Goal: Find specific page/section: Find specific page/section

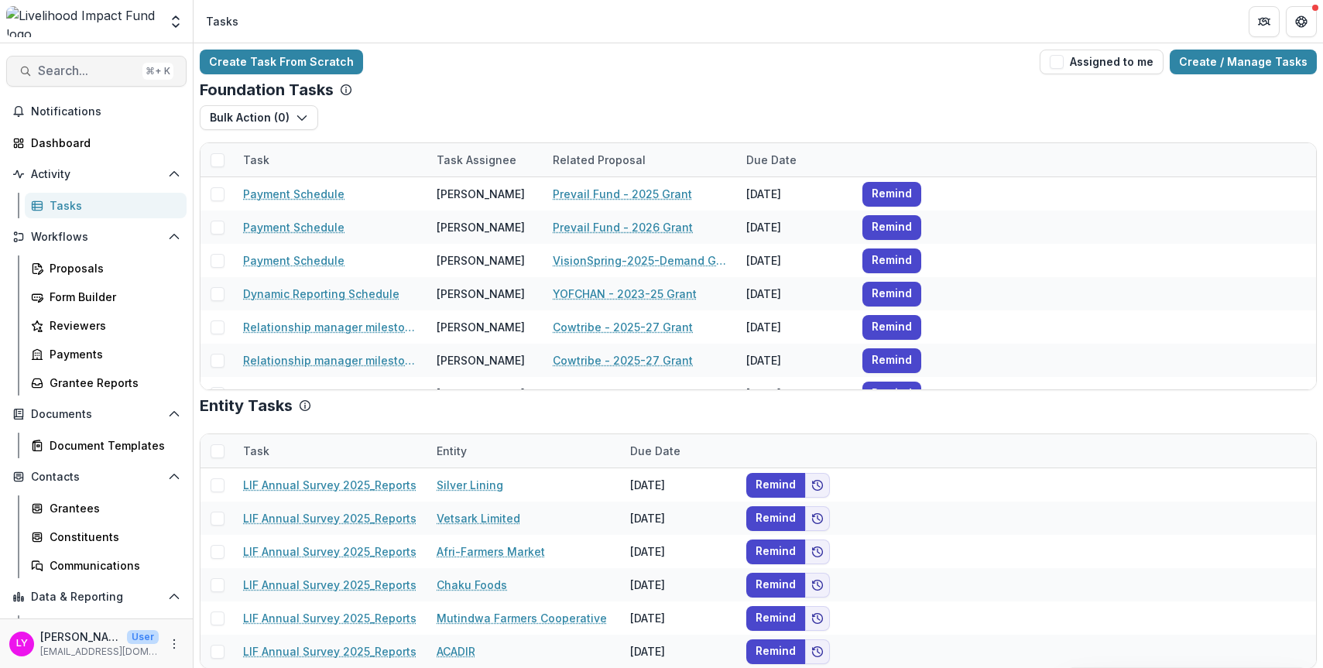
click at [94, 67] on span "Search..." at bounding box center [87, 70] width 98 height 15
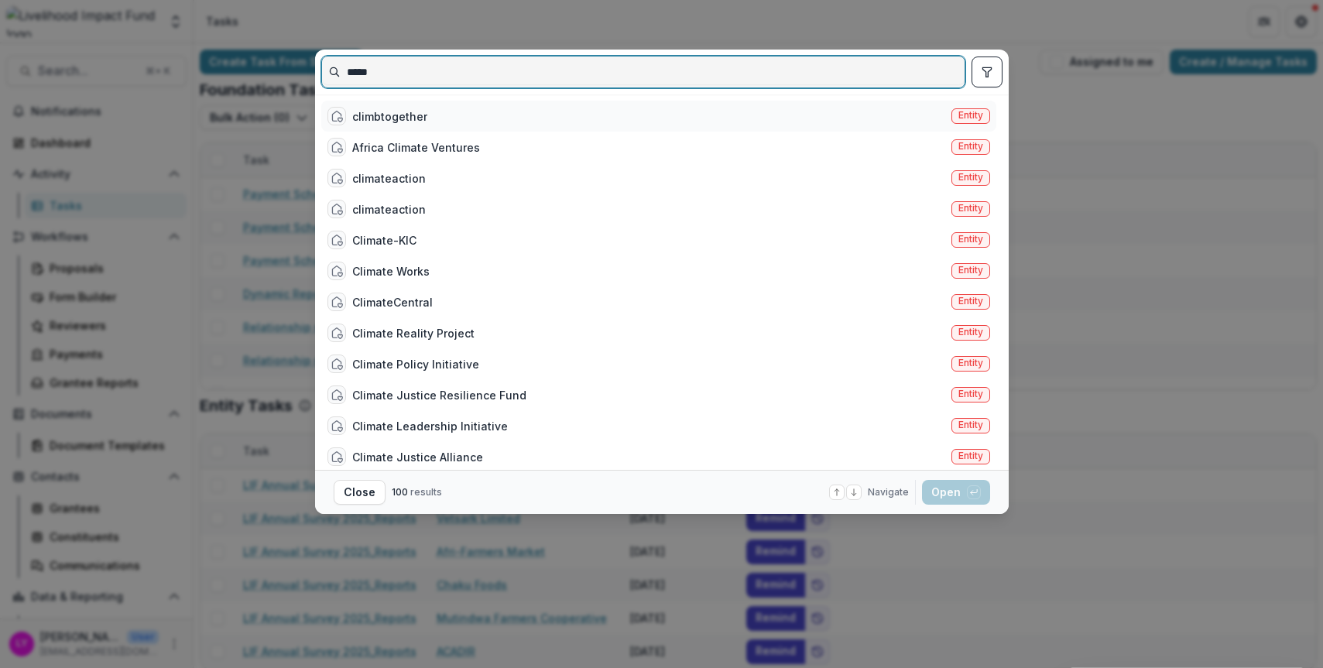
type input "*****"
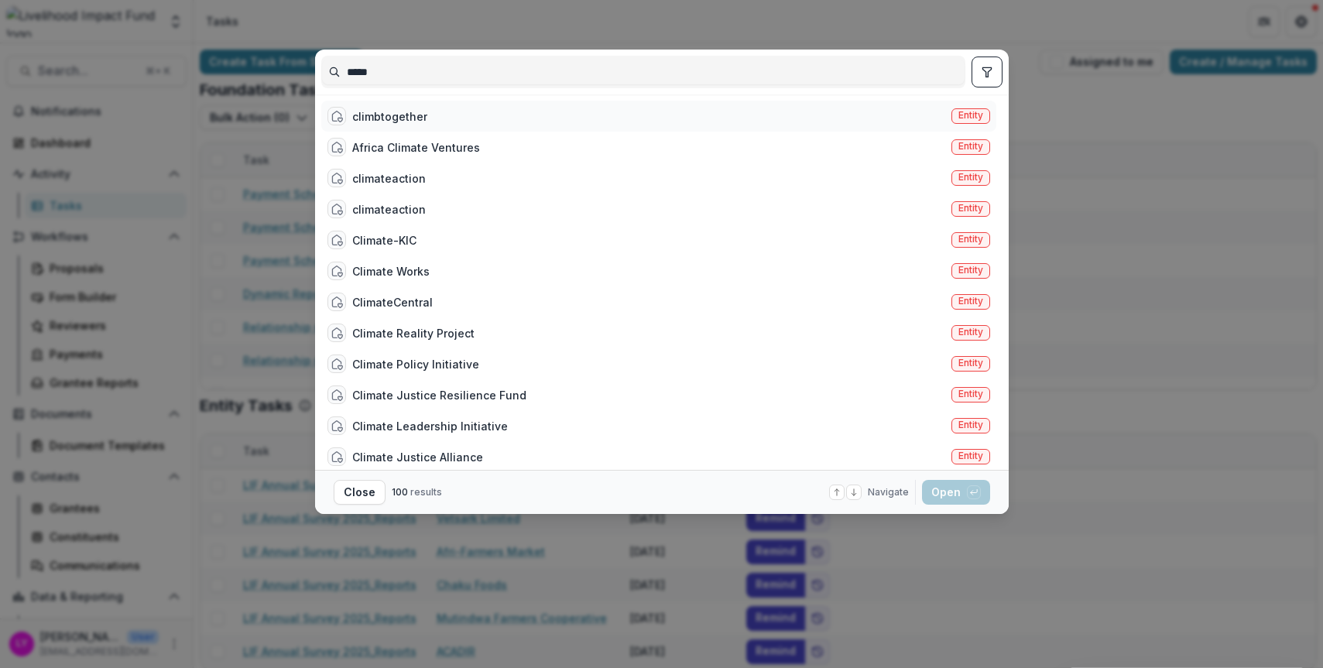
click at [526, 122] on div "climbtogether Entity" at bounding box center [658, 116] width 675 height 31
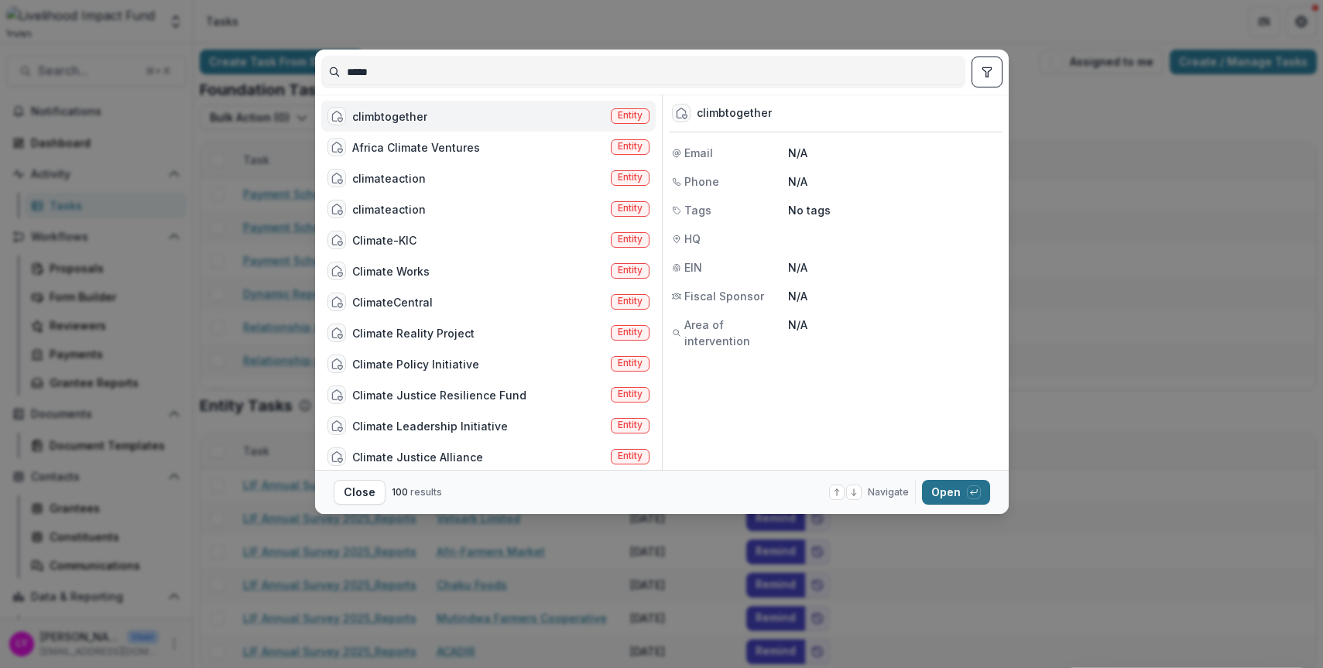
click at [954, 498] on button "Open with enter key" at bounding box center [956, 492] width 68 height 25
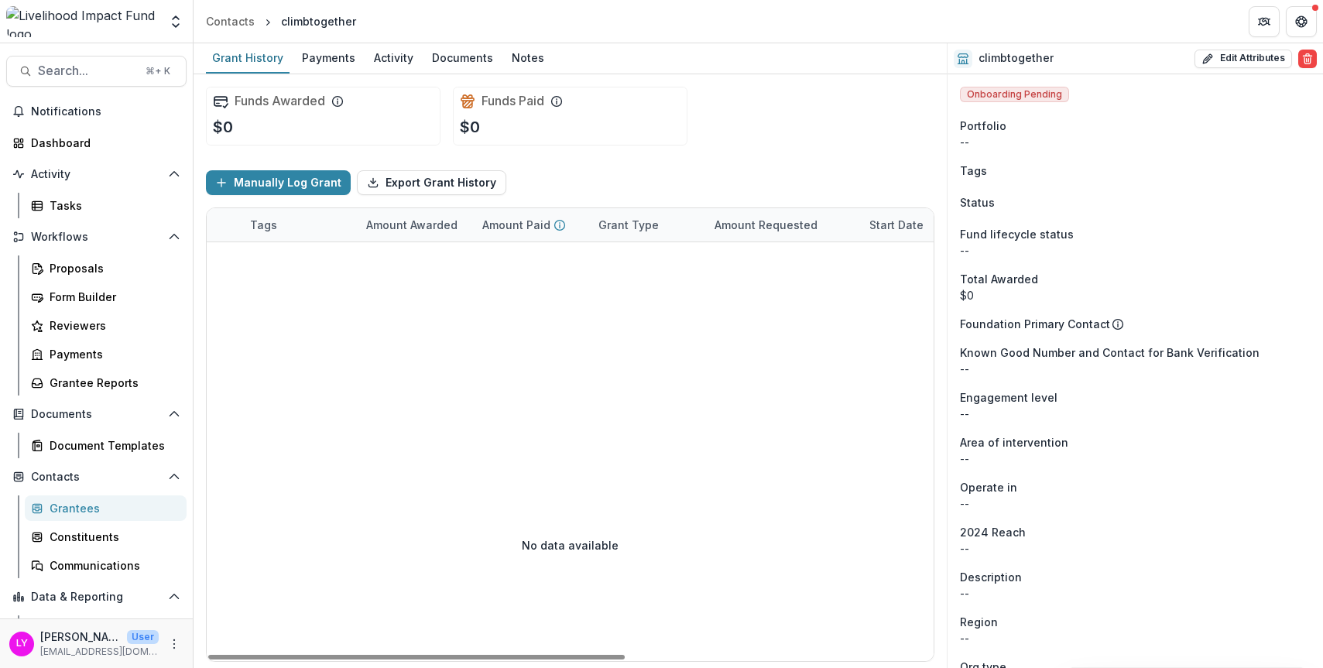
scroll to position [0, 535]
click at [526, 60] on div "Notes" at bounding box center [527, 57] width 45 height 22
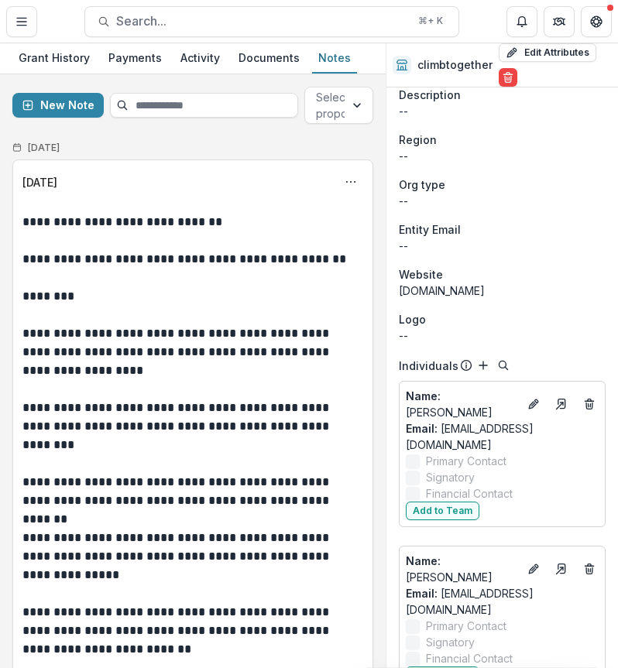
scroll to position [565, 0]
